Goal: Find specific page/section: Find specific page/section

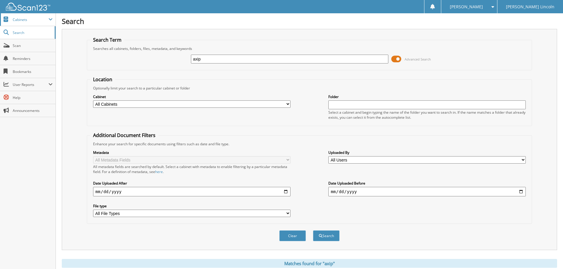
click at [34, 20] on span "Cabinets" at bounding box center [31, 19] width 36 height 5
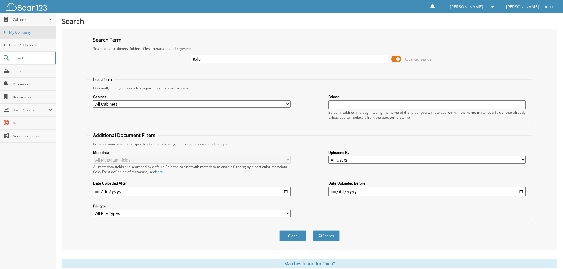
click at [33, 32] on span "My Company" at bounding box center [30, 32] width 43 height 5
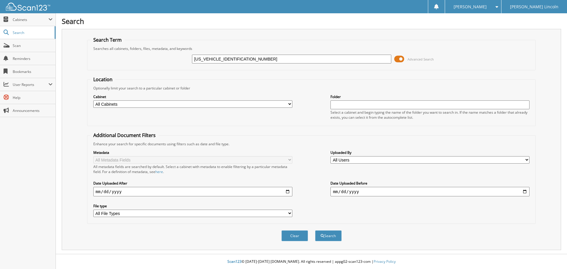
type input "[US_VEHICLE_IDENTIFICATION_NUMBER]"
click at [315, 230] on button "Search" at bounding box center [328, 235] width 27 height 11
